Goal: Information Seeking & Learning: Learn about a topic

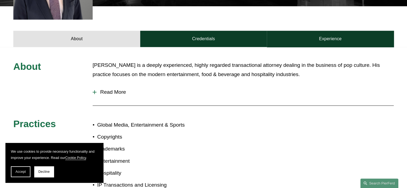
scroll to position [245, 0]
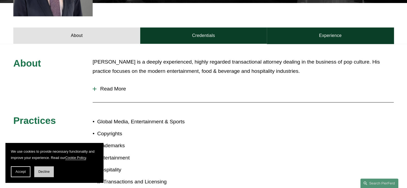
click at [40, 171] on span "Decline" at bounding box center [43, 172] width 11 height 4
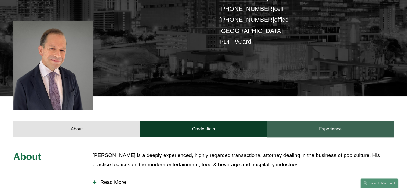
scroll to position [163, 0]
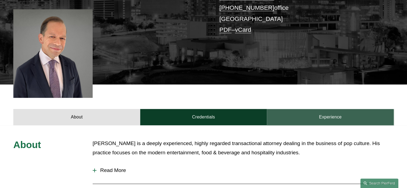
click at [327, 109] on link "Experience" at bounding box center [330, 117] width 127 height 16
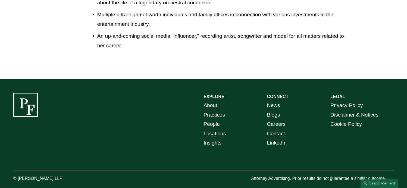
scroll to position [0, 0]
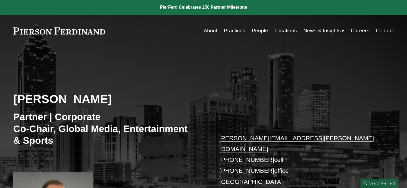
click at [230, 34] on link "Practices" at bounding box center [234, 31] width 21 height 10
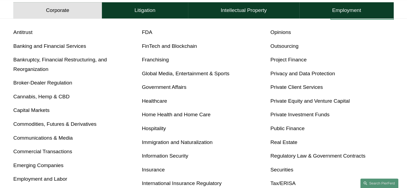
scroll to position [245, 0]
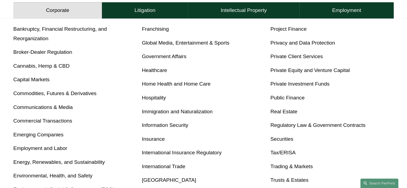
click at [34, 108] on link "Communications & Media" at bounding box center [43, 107] width 60 height 6
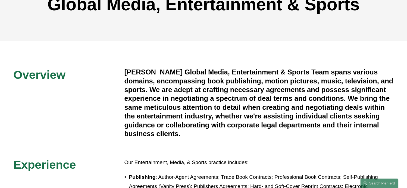
scroll to position [82, 0]
